Goal: Task Accomplishment & Management: Manage account settings

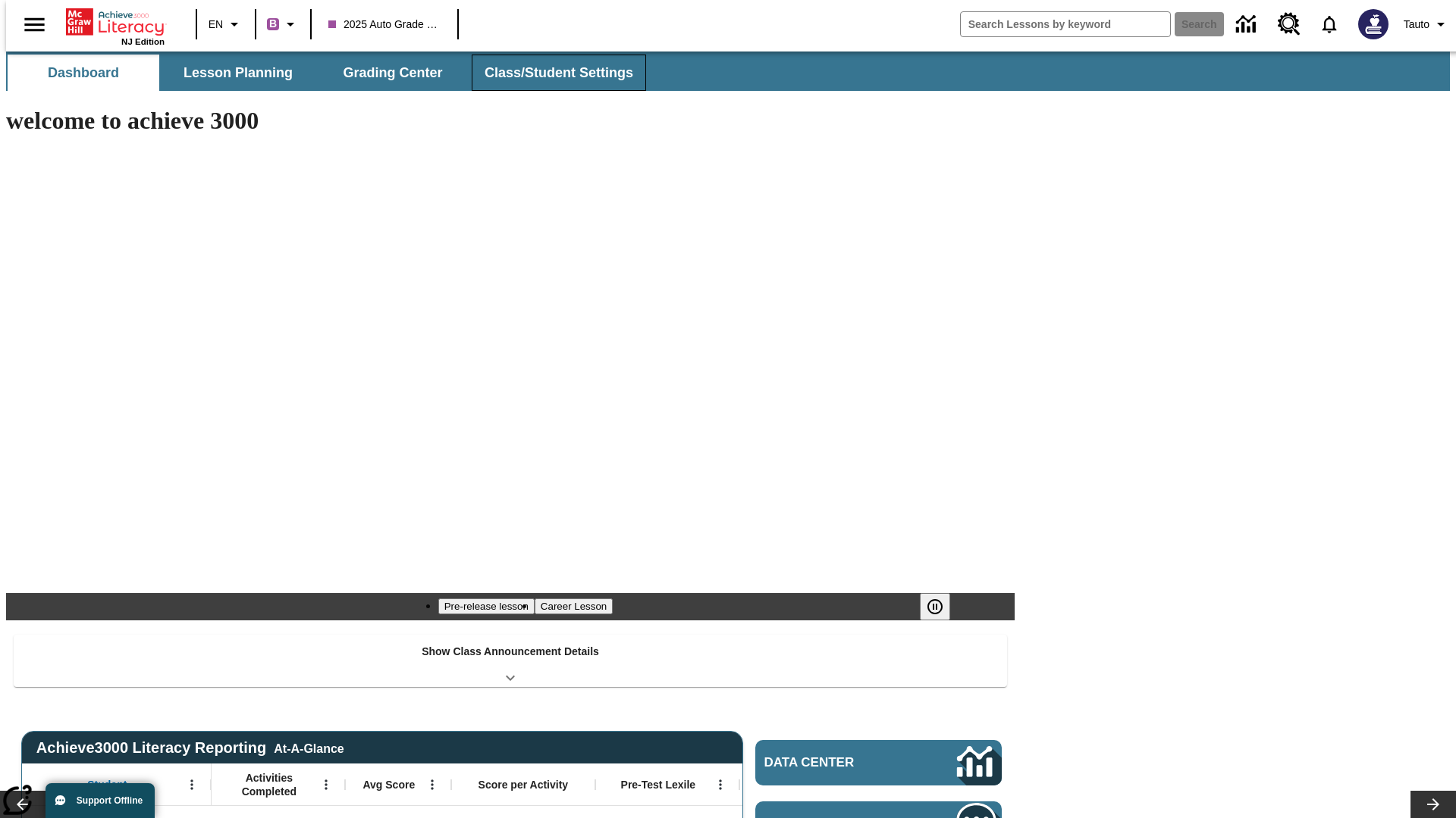
click at [550, 73] on span "Class/Student Settings" at bounding box center [559, 73] width 149 height 17
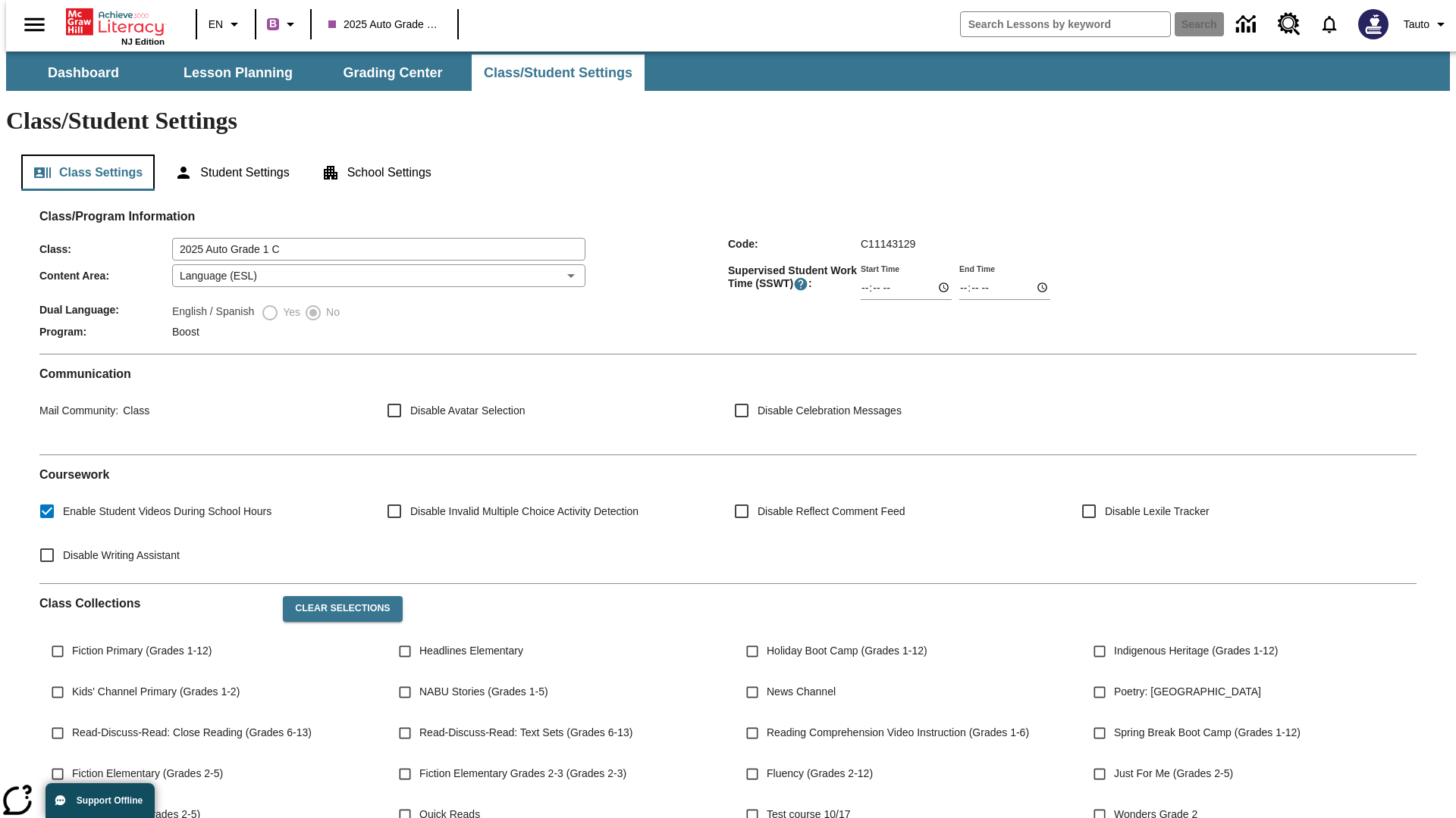
click at [82, 154] on button "Class Settings" at bounding box center [88, 172] width 133 height 37
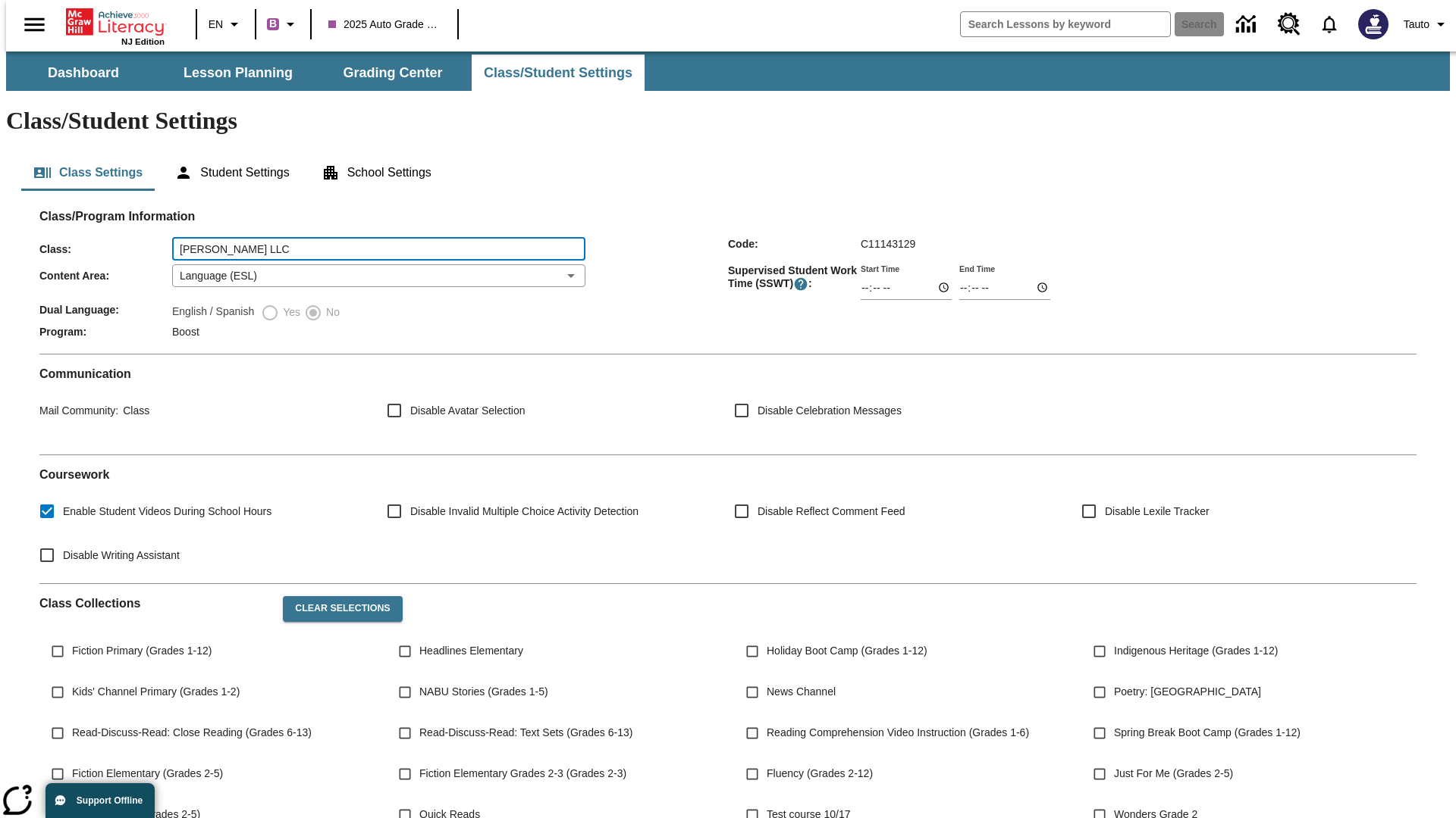
type input "[PERSON_NAME] LLC"
type input "06:00"
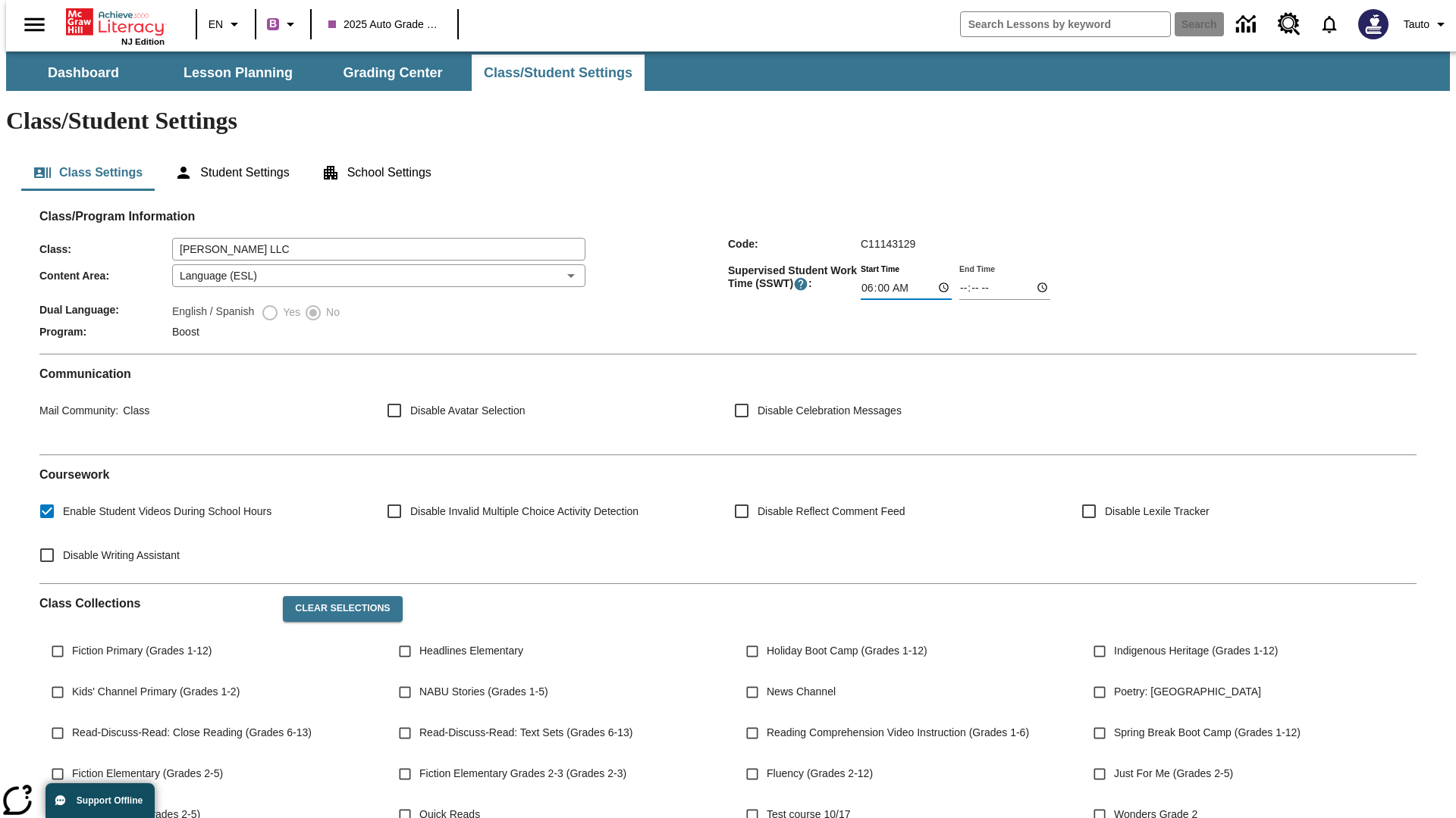
type input "06:01"
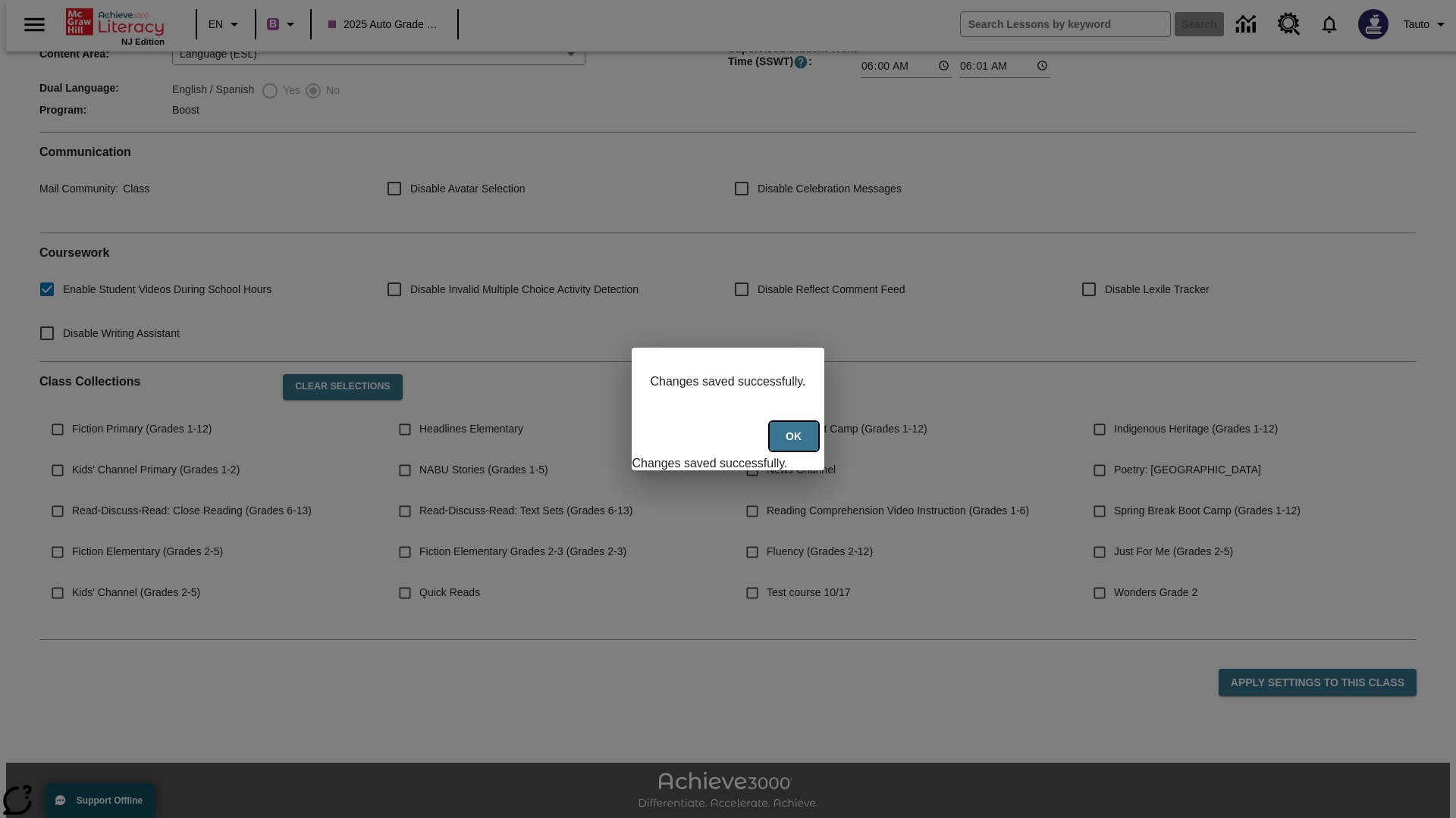
click at [795, 444] on button "Ok" at bounding box center [794, 437] width 49 height 30
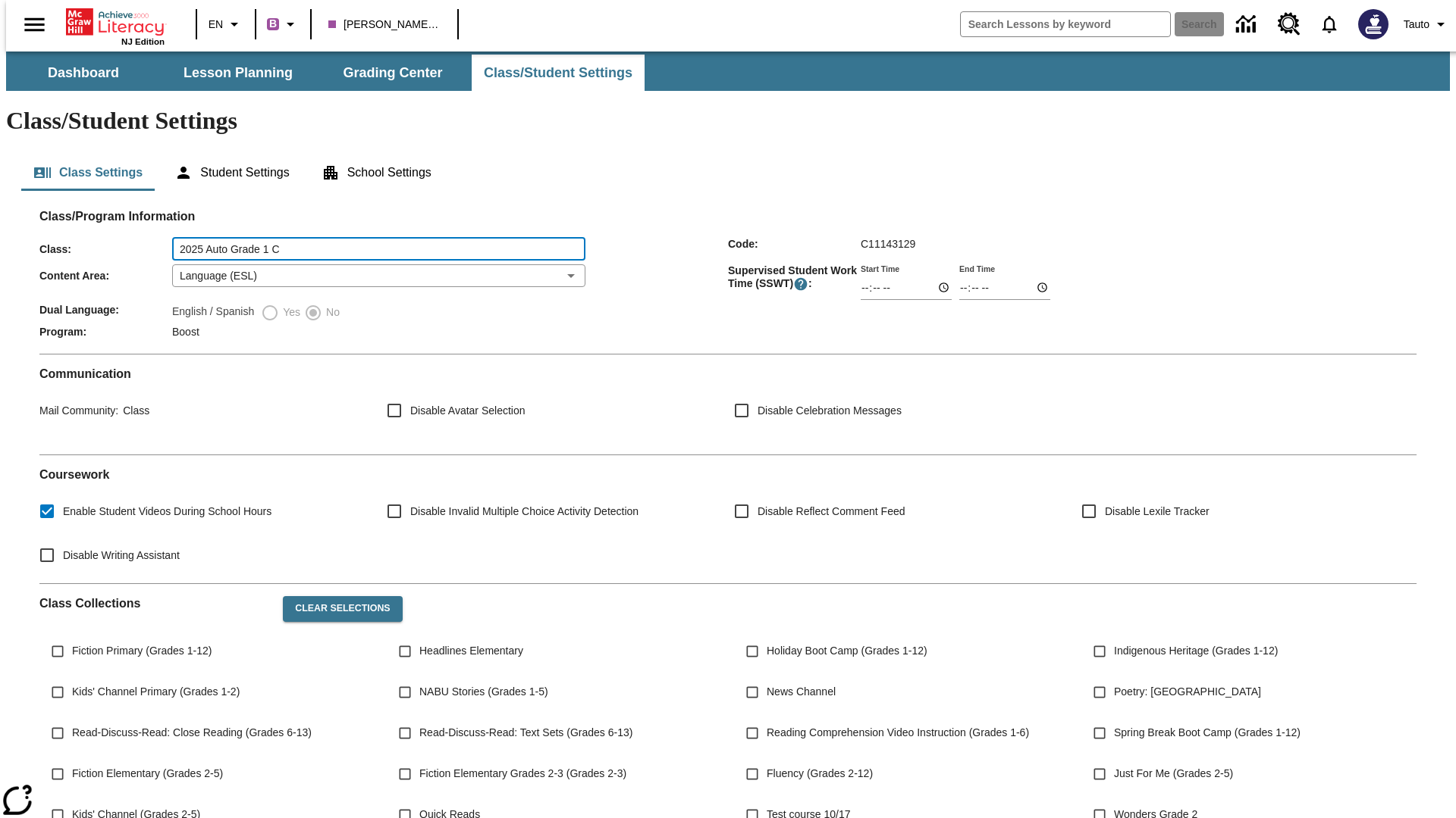
type input "2025 Auto Grade 1 C"
type input "06:00"
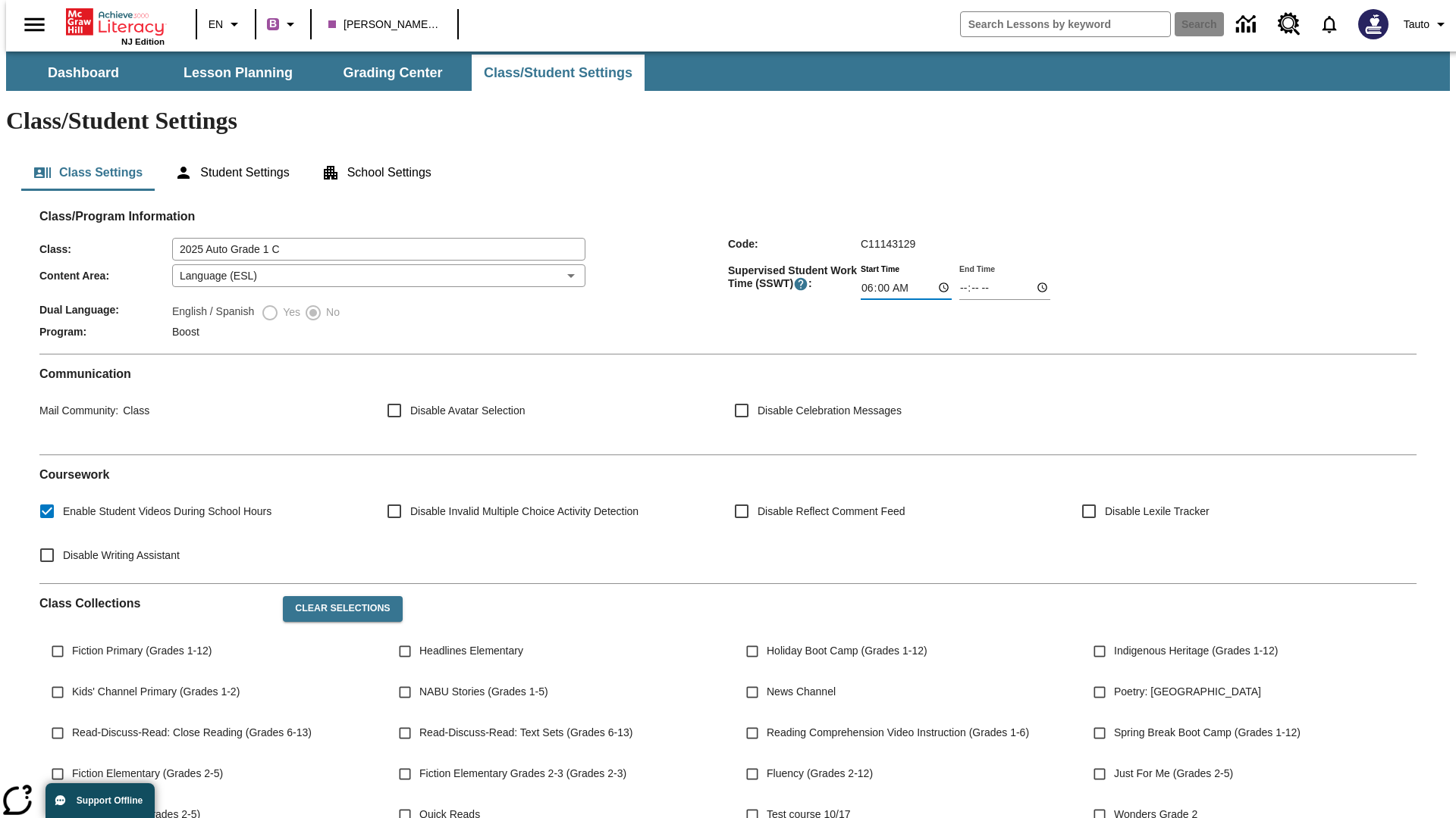
type input "06:01"
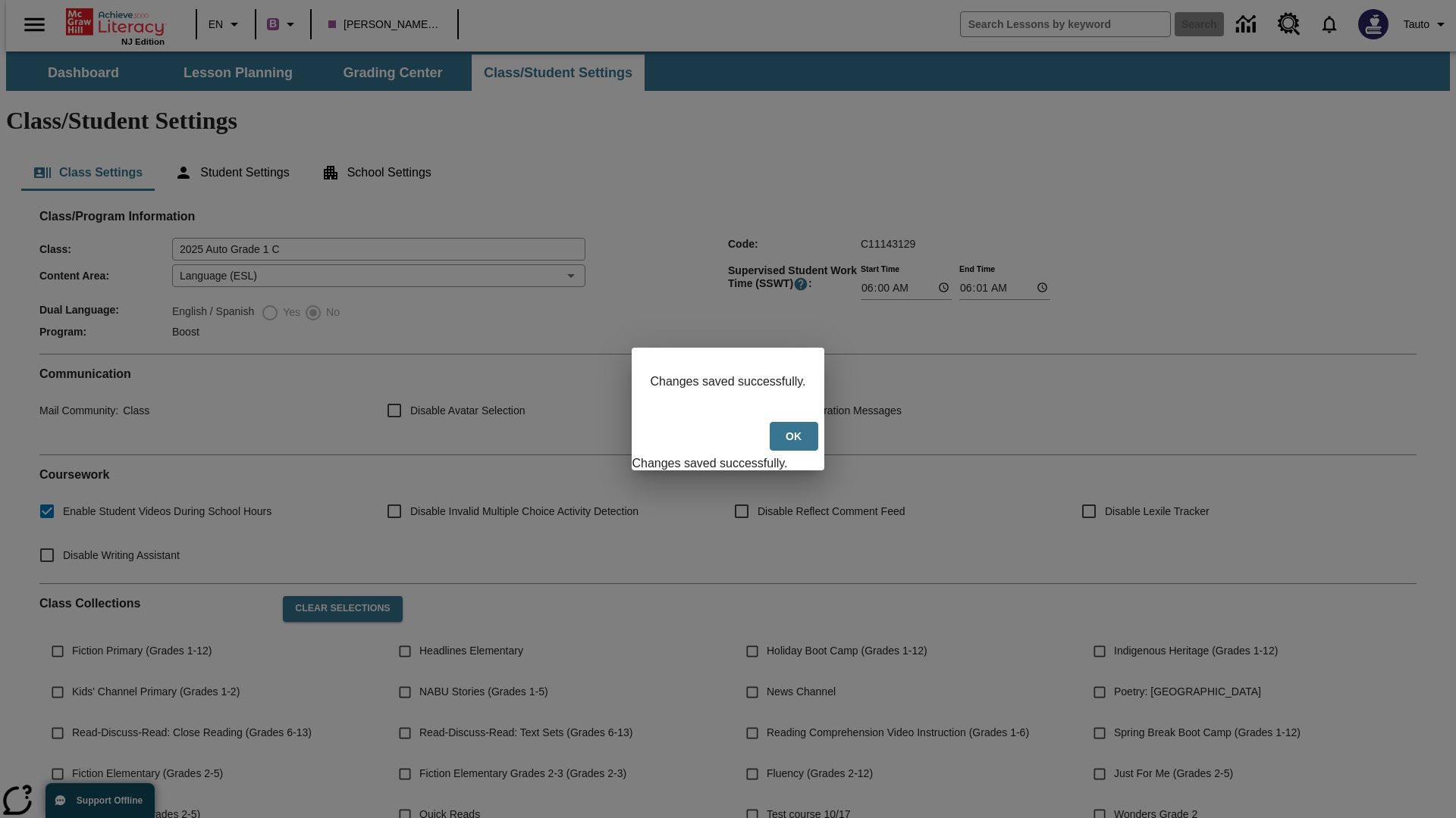
scroll to position [222, 0]
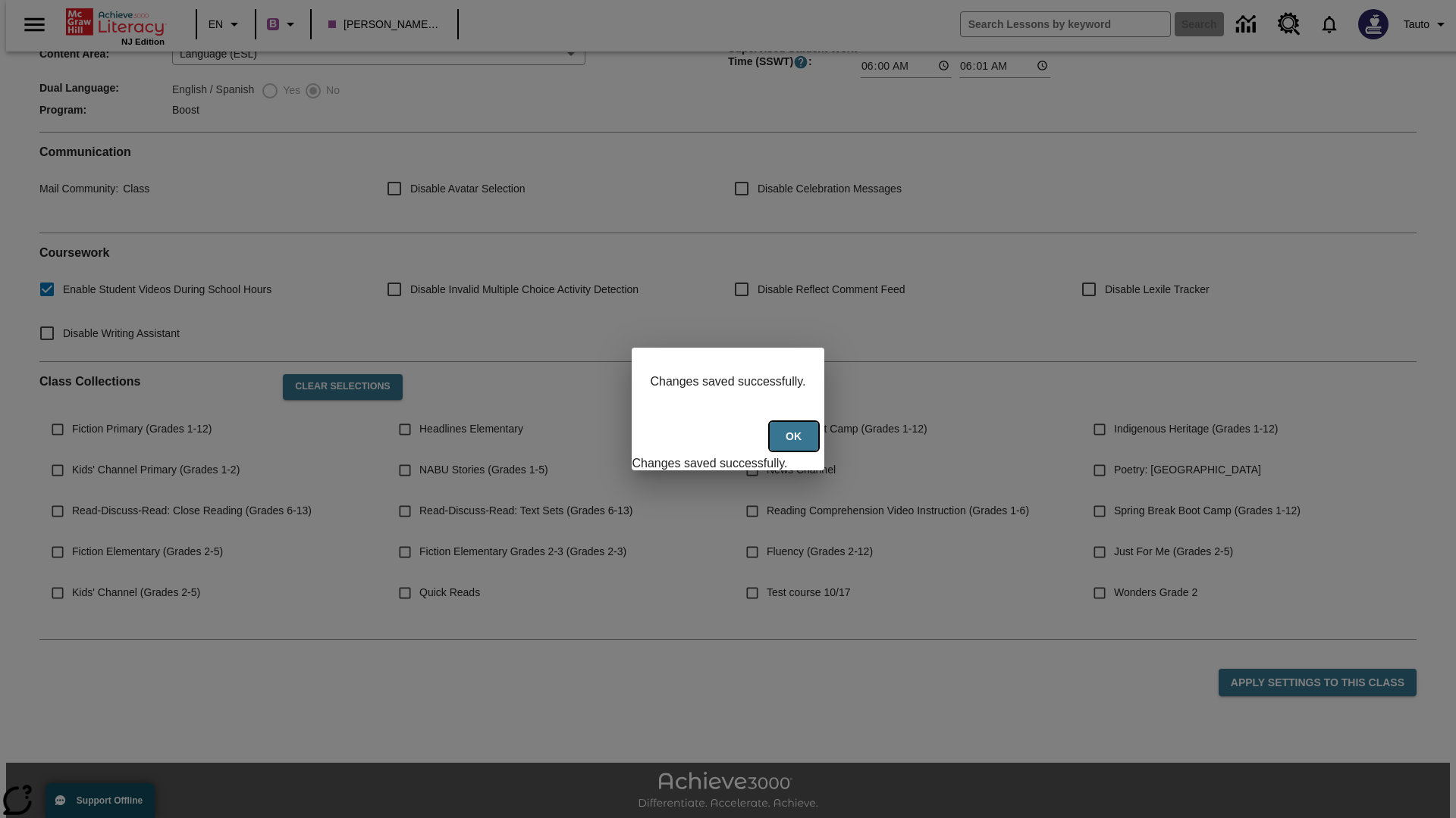
click at [795, 444] on button "Ok" at bounding box center [794, 437] width 49 height 30
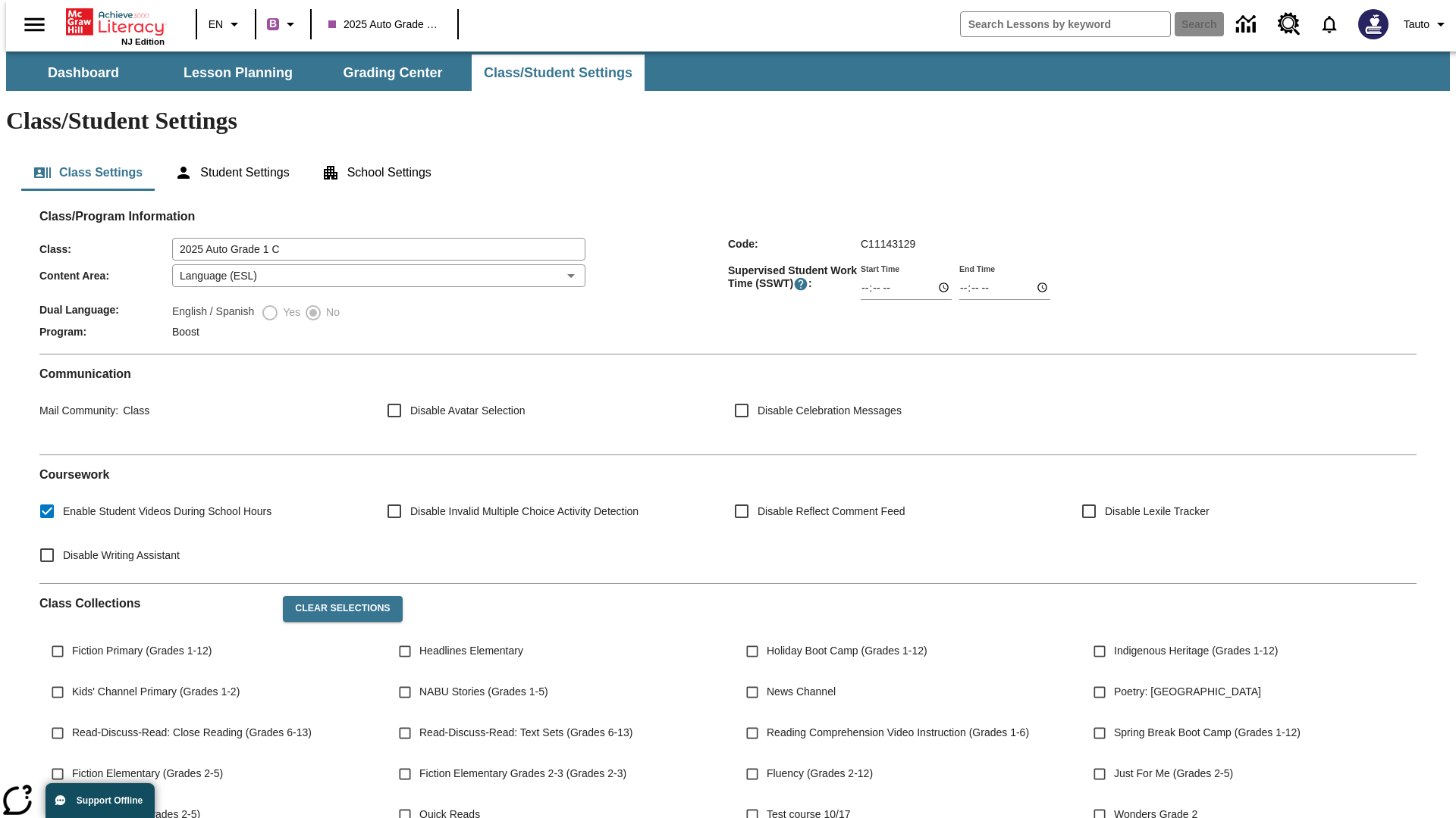
scroll to position [222, 0]
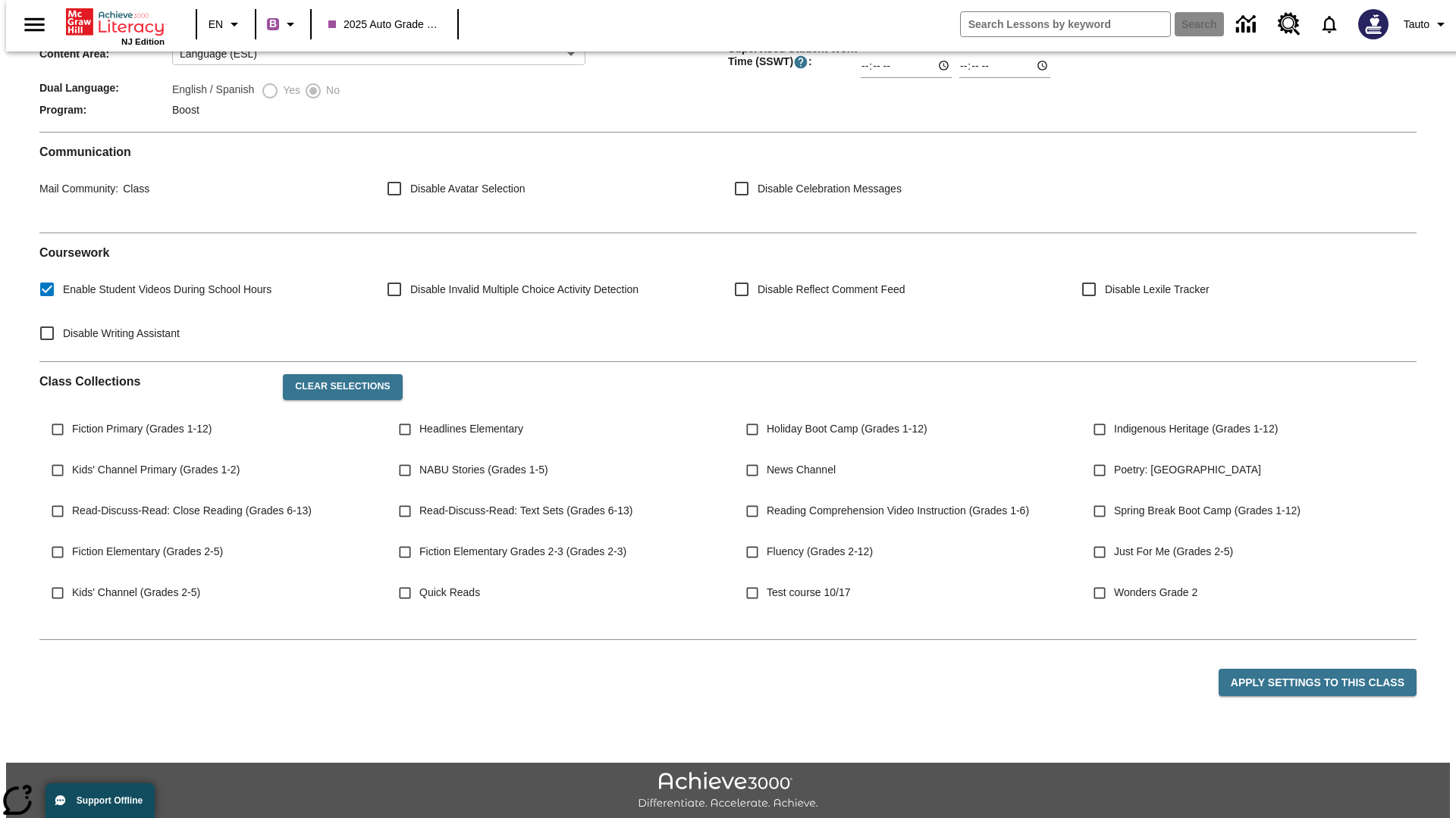
click at [374, 231] on body "Skip to main content NJ Edition EN B 2025 Auto Grade 1 C Search Tauto Dashboard…" at bounding box center [727, 345] width 1443 height 1031
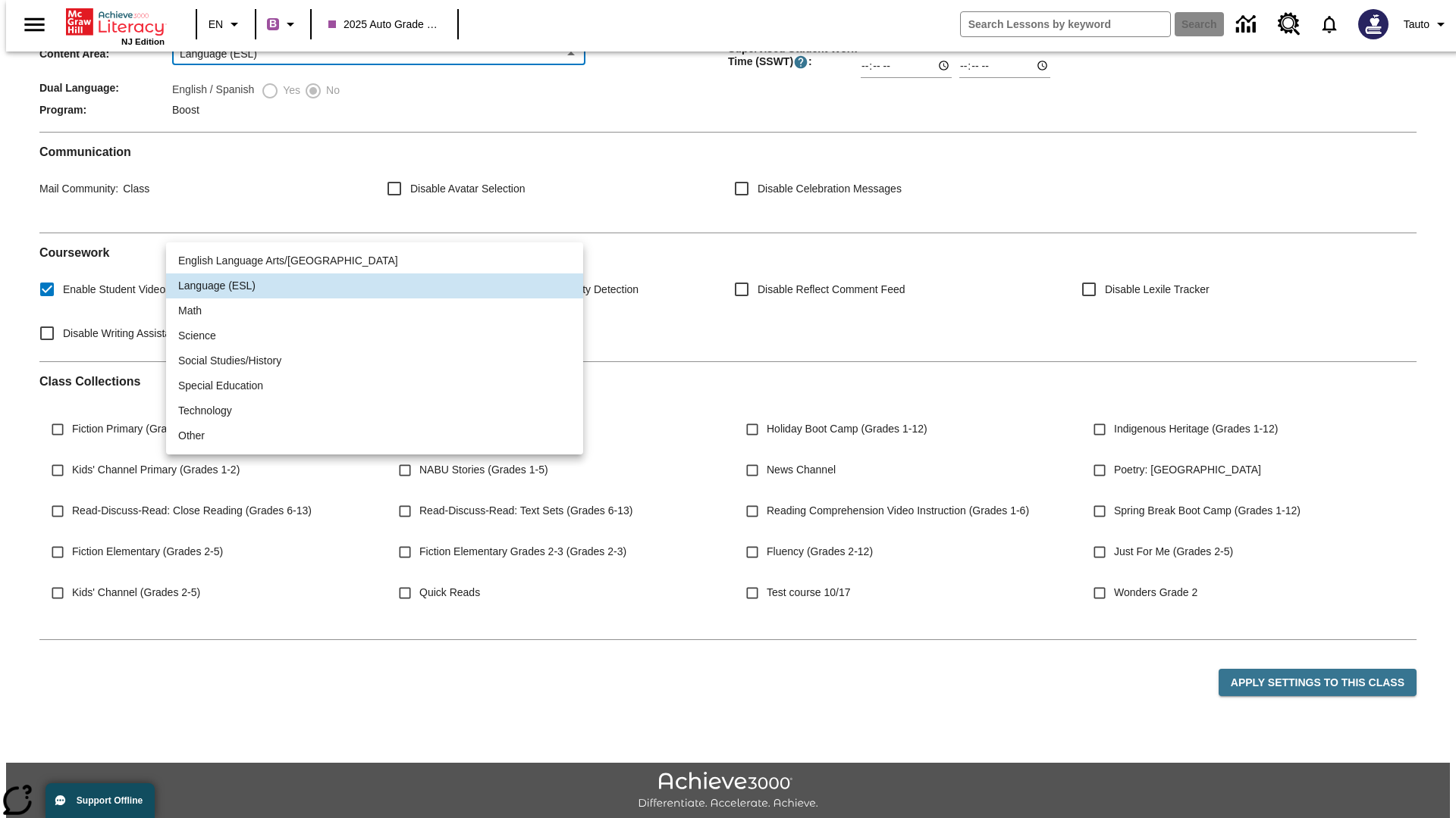
scroll to position [0, 0]
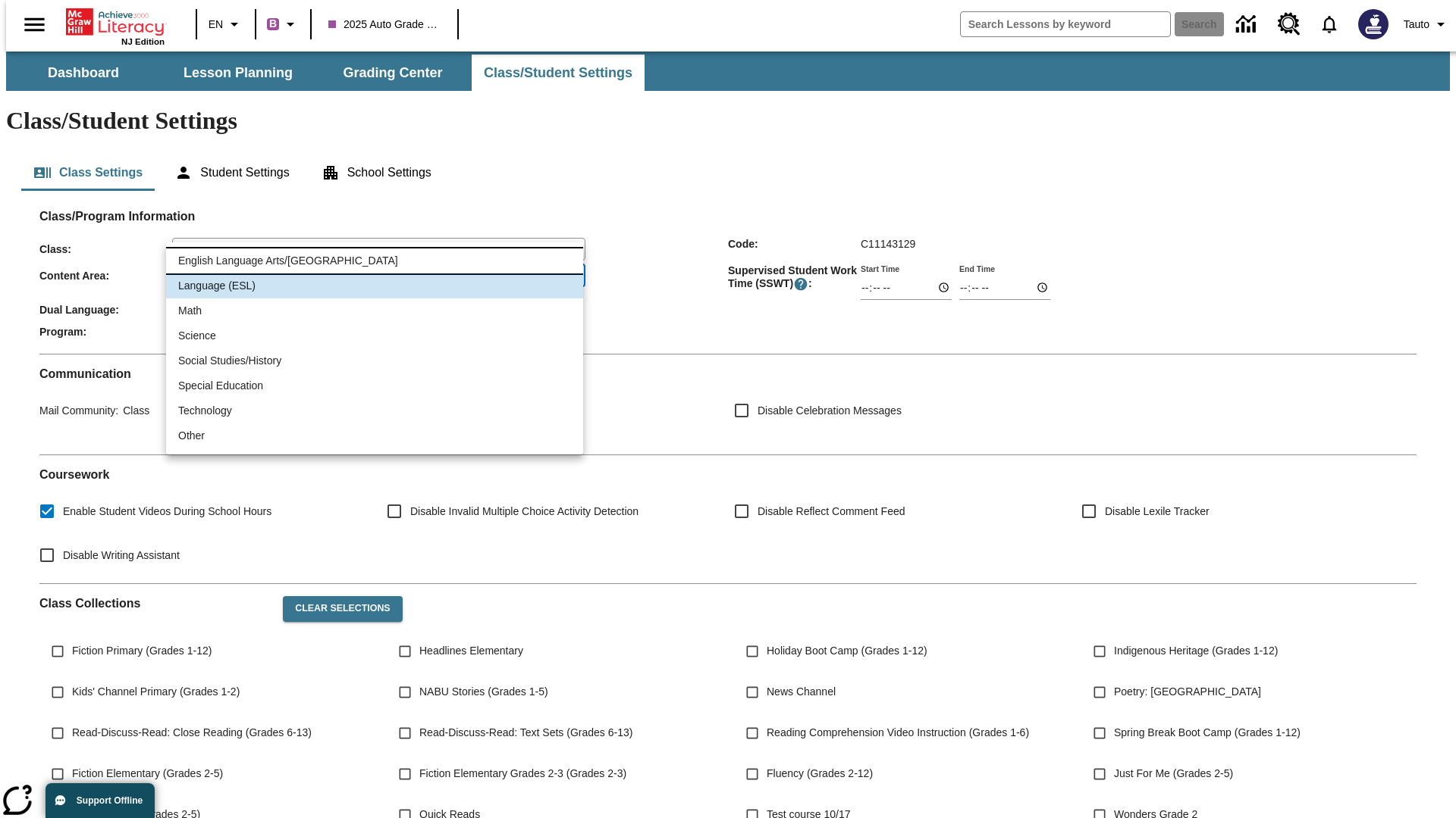
click at [375, 261] on li "English Language Arts/Reading" at bounding box center [375, 260] width 417 height 25
type input "1"
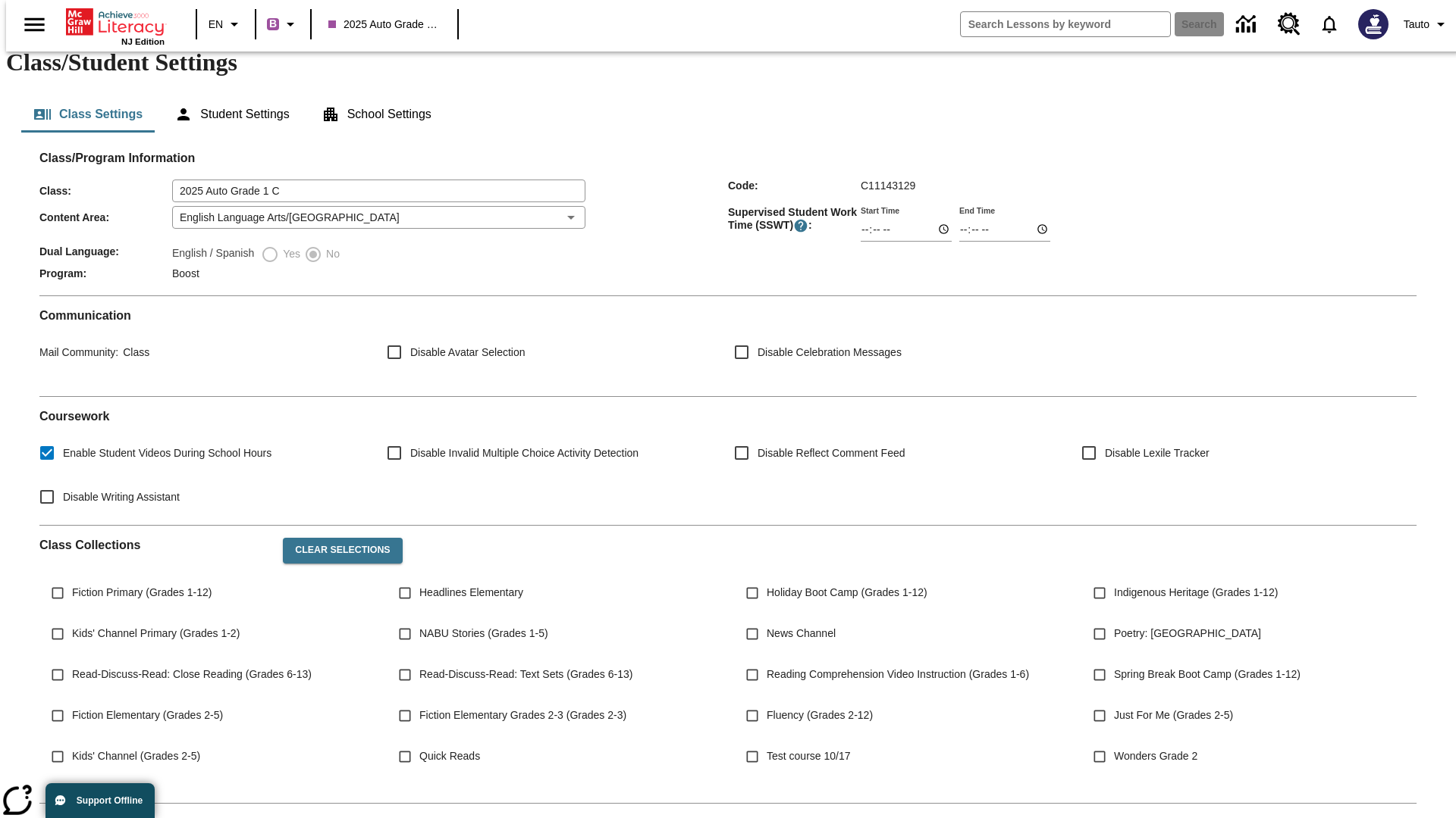
scroll to position [222, 0]
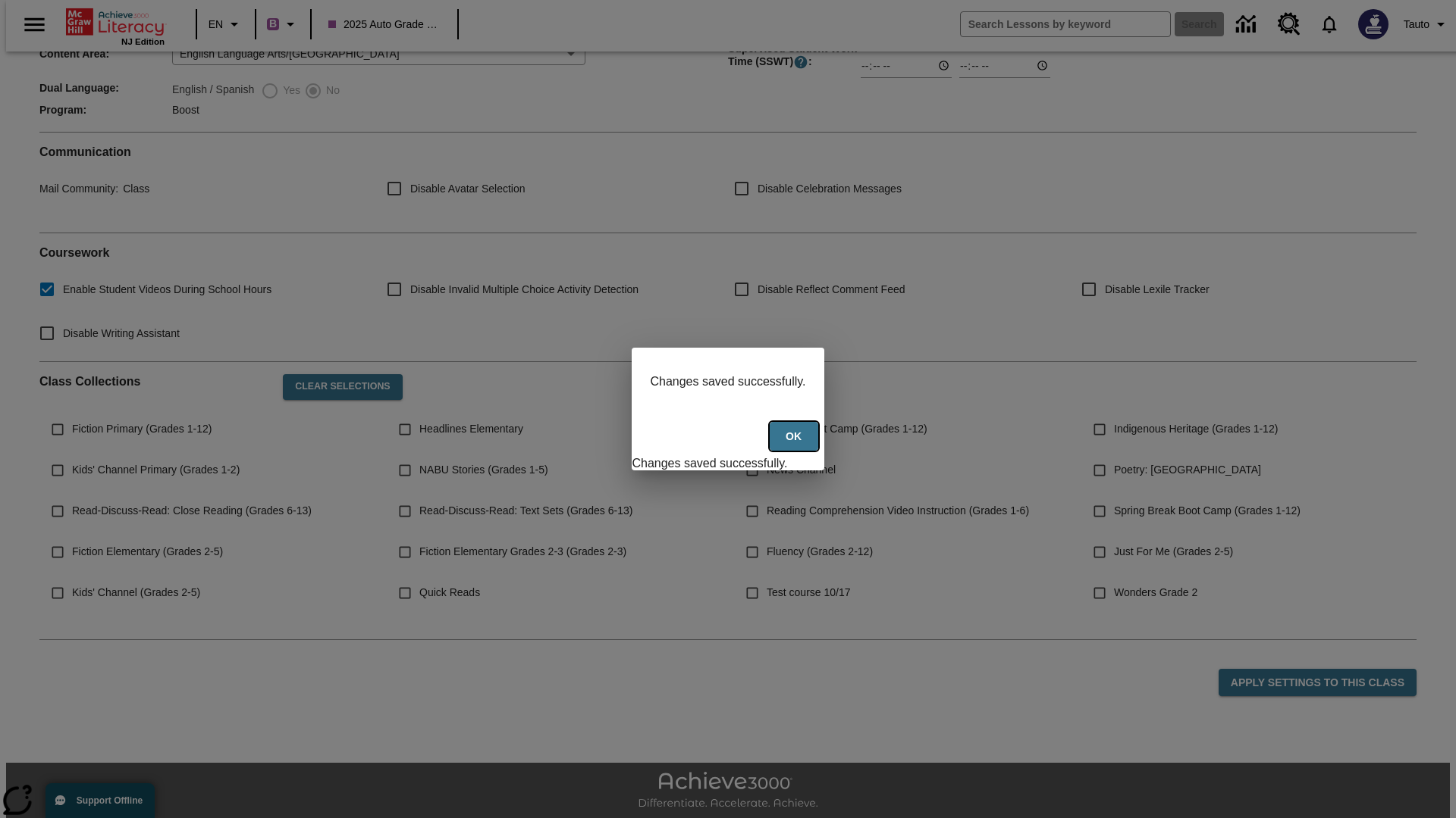
click at [795, 444] on button "Ok" at bounding box center [794, 437] width 49 height 30
